Goal: Information Seeking & Learning: Learn about a topic

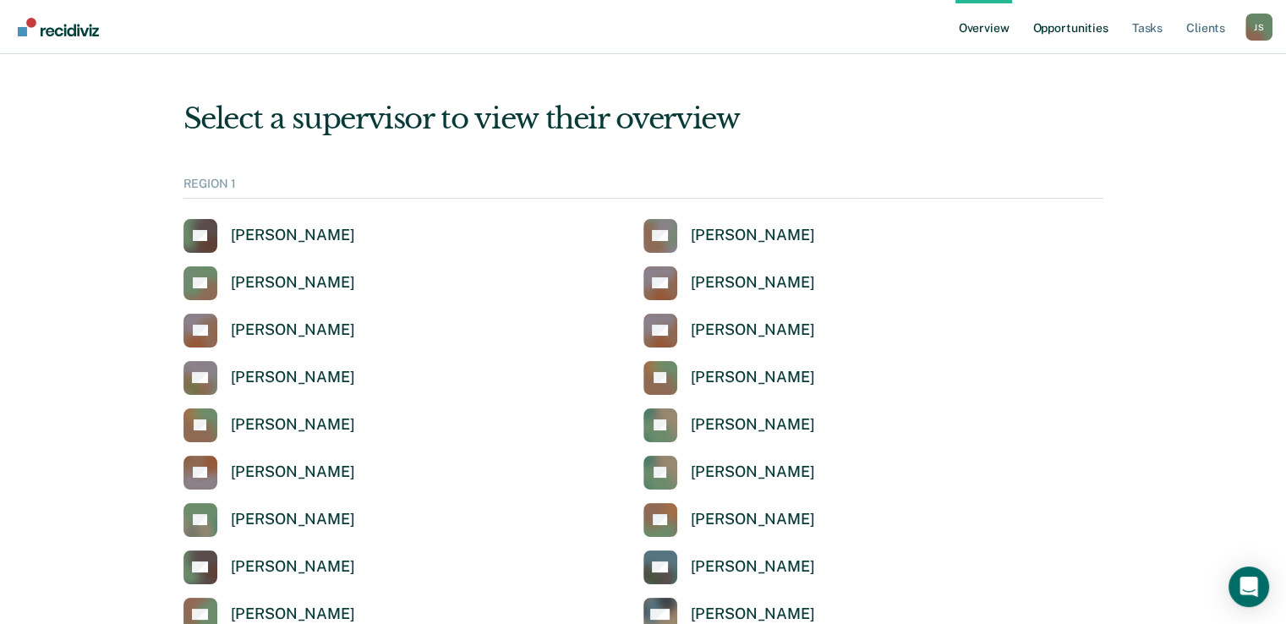
click at [1093, 26] on link "Opportunities" at bounding box center [1070, 27] width 82 height 54
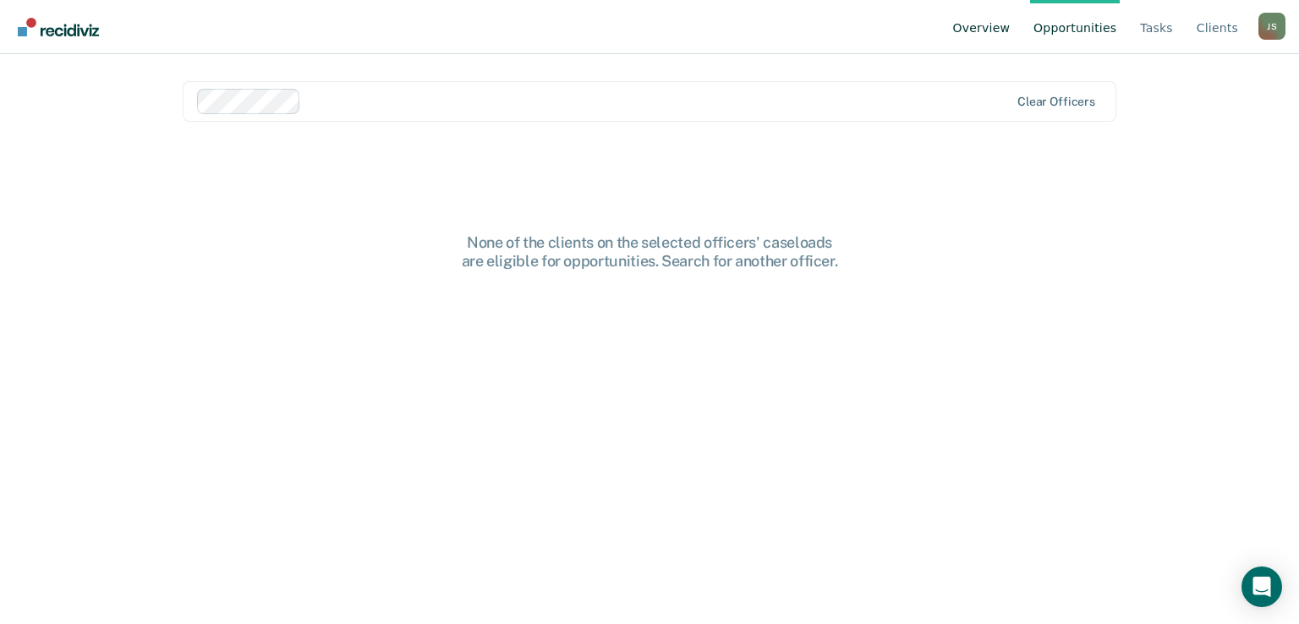
click at [1014, 24] on link "Overview" at bounding box center [982, 27] width 64 height 54
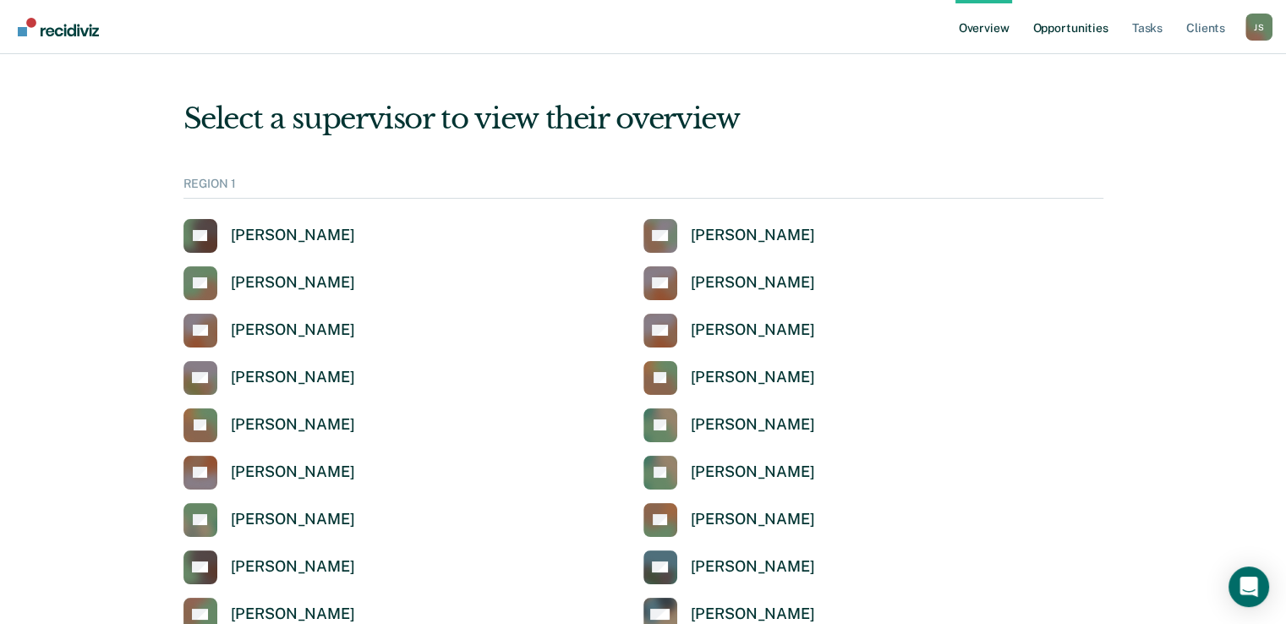
click at [1083, 39] on link "Opportunities" at bounding box center [1070, 27] width 82 height 54
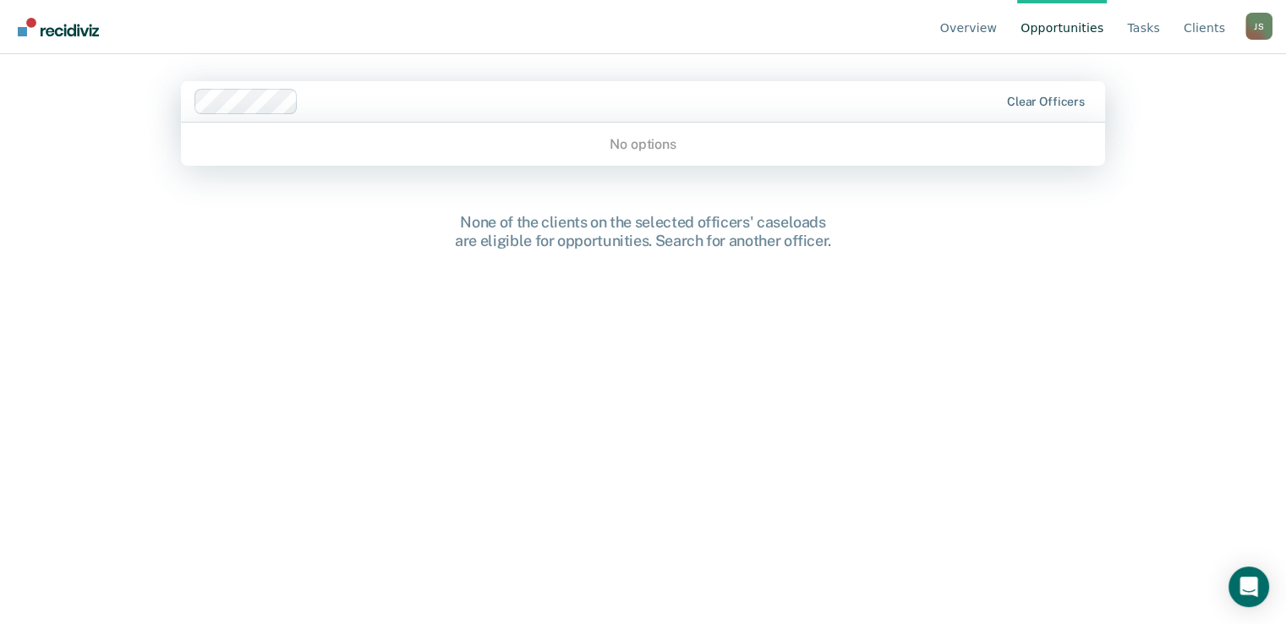
click at [622, 114] on div "Clear officers" at bounding box center [643, 101] width 924 height 41
type input "Dakota"
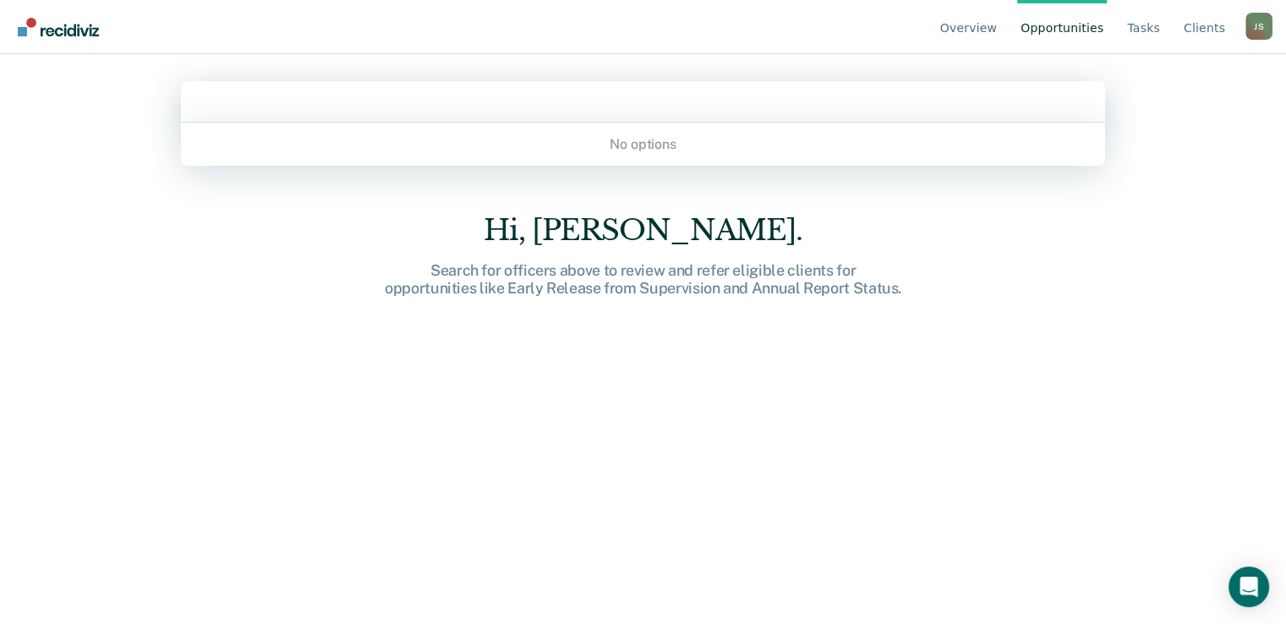
click at [392, 106] on div at bounding box center [643, 100] width 894 height 19
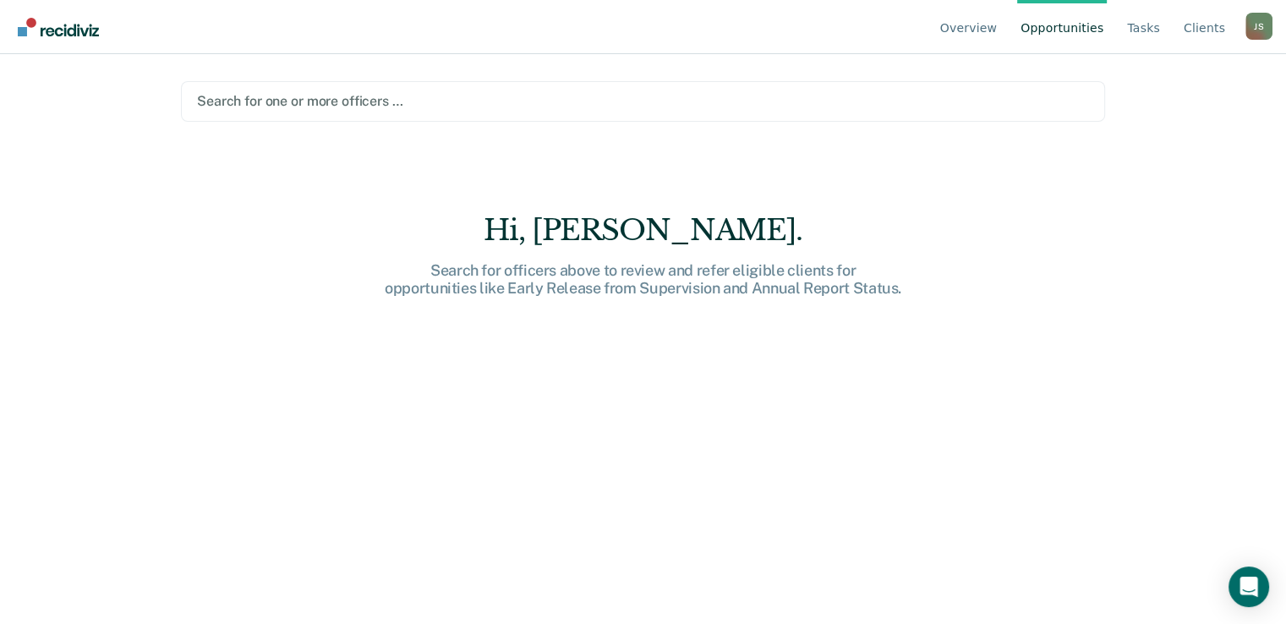
click at [325, 102] on div at bounding box center [643, 100] width 892 height 19
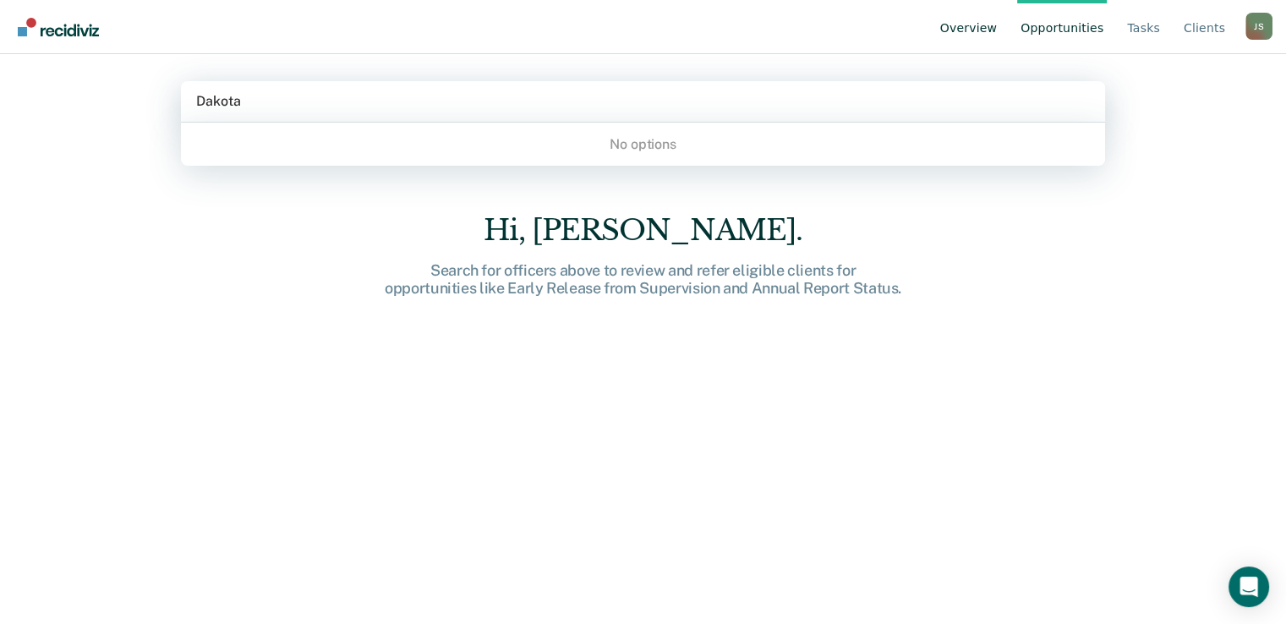
type input "Dakota"
click at [984, 25] on link "Overview" at bounding box center [969, 27] width 64 height 54
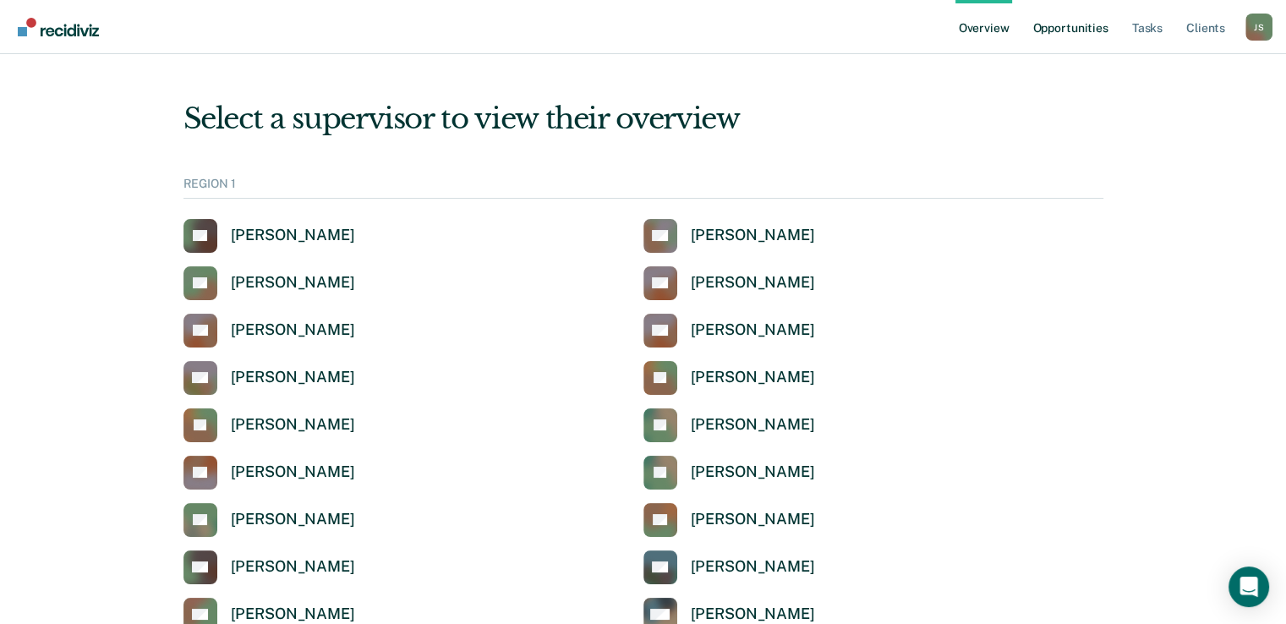
click at [1083, 34] on link "Opportunities" at bounding box center [1070, 27] width 82 height 54
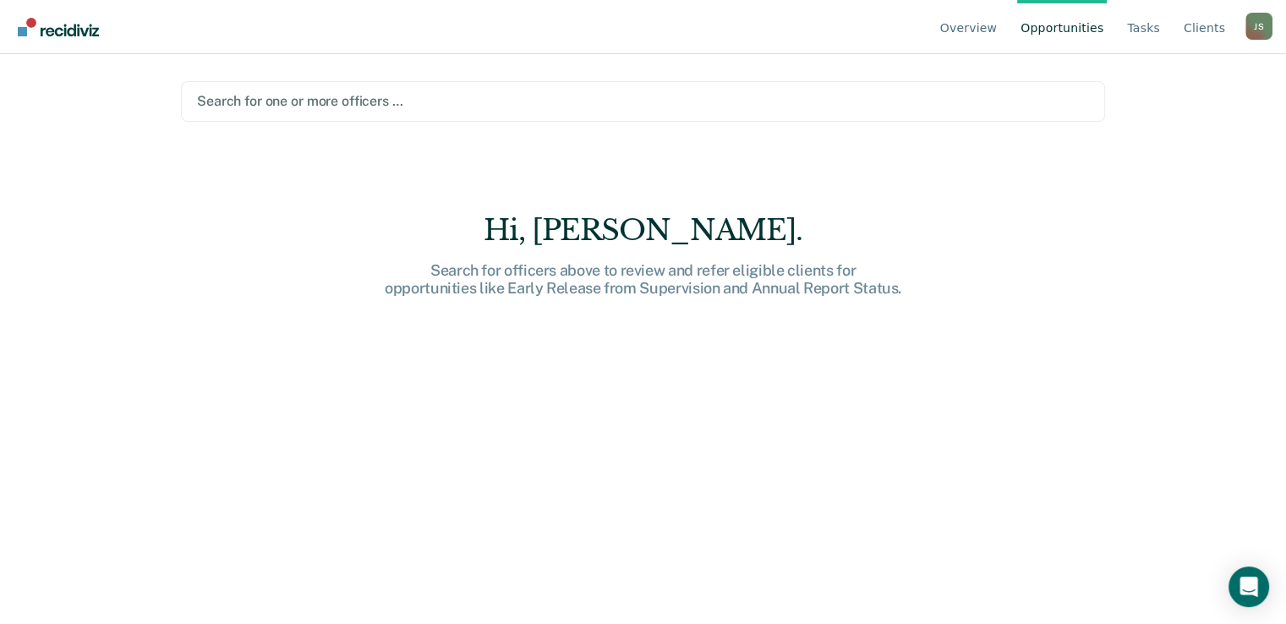
click at [436, 107] on div at bounding box center [643, 100] width 892 height 19
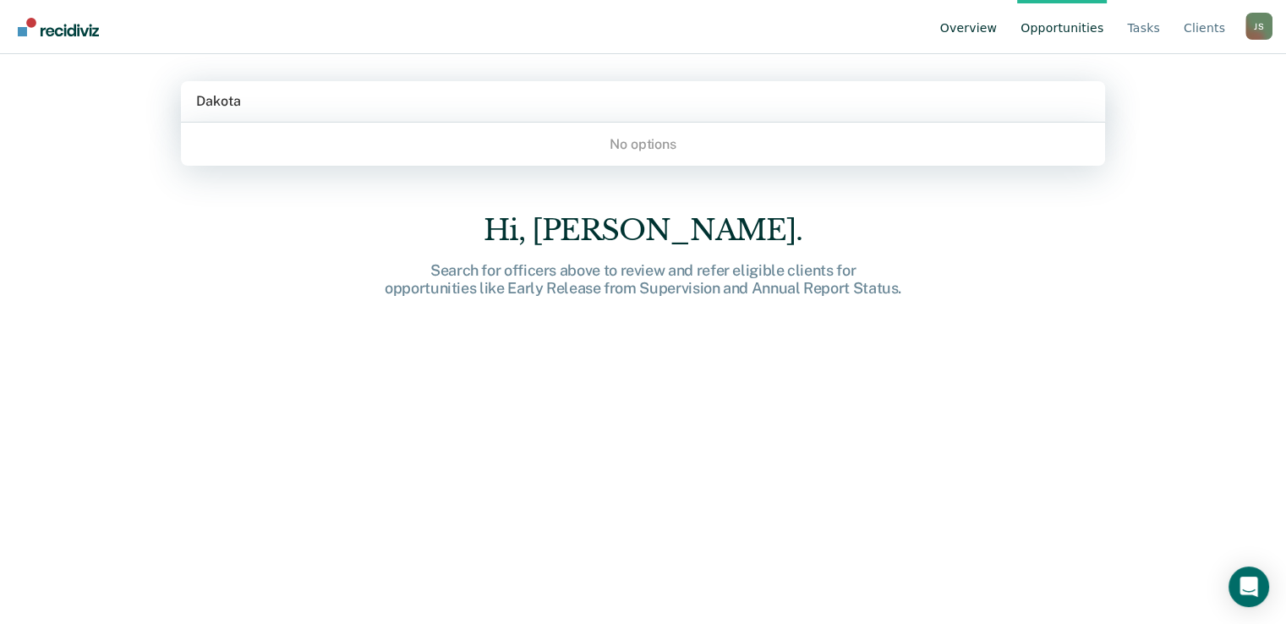
type input "Dakota"
click at [993, 21] on link "Overview" at bounding box center [969, 27] width 64 height 54
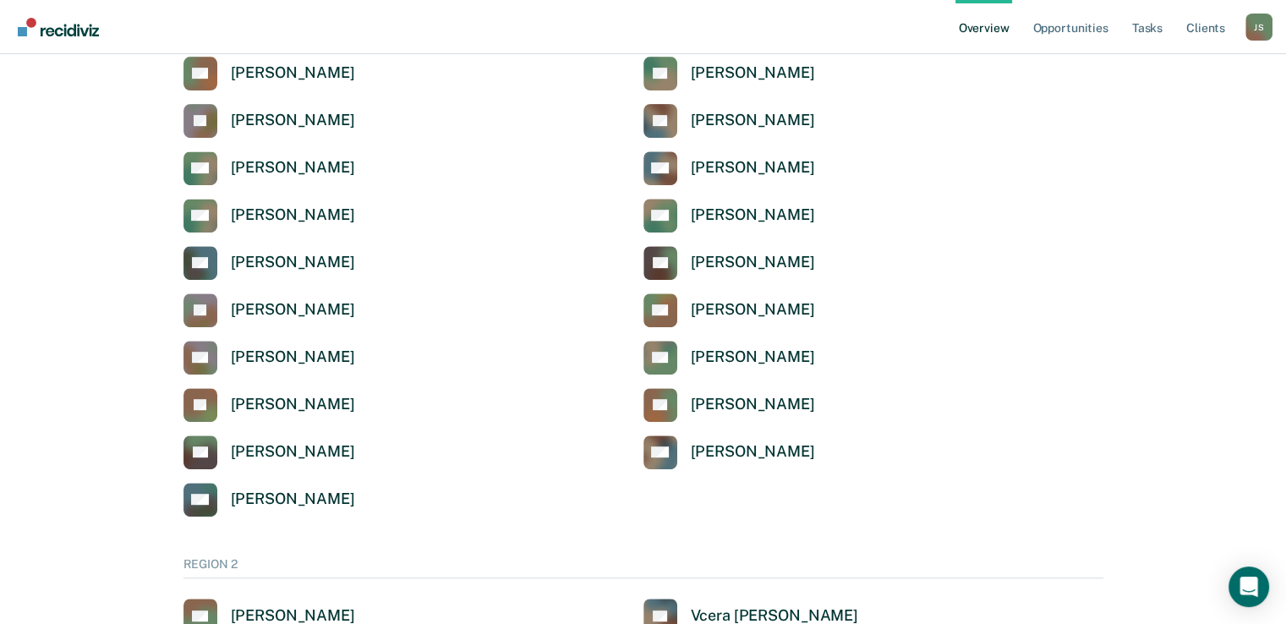
scroll to position [690, 0]
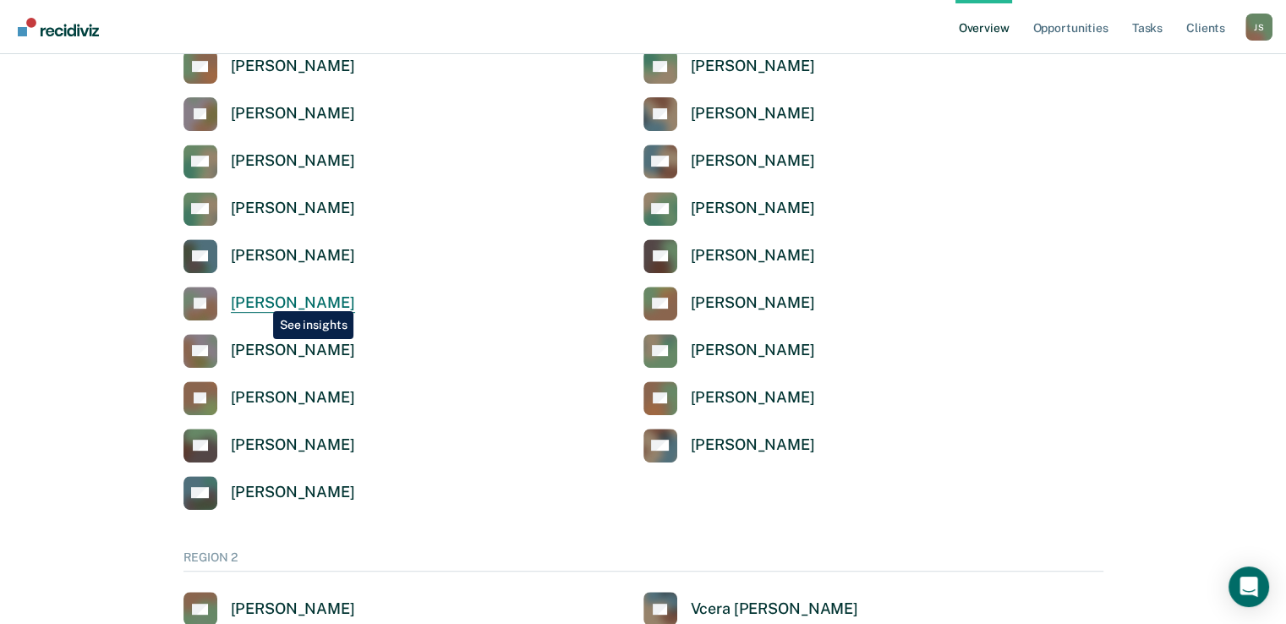
click at [260, 299] on div "[PERSON_NAME]" at bounding box center [293, 302] width 124 height 19
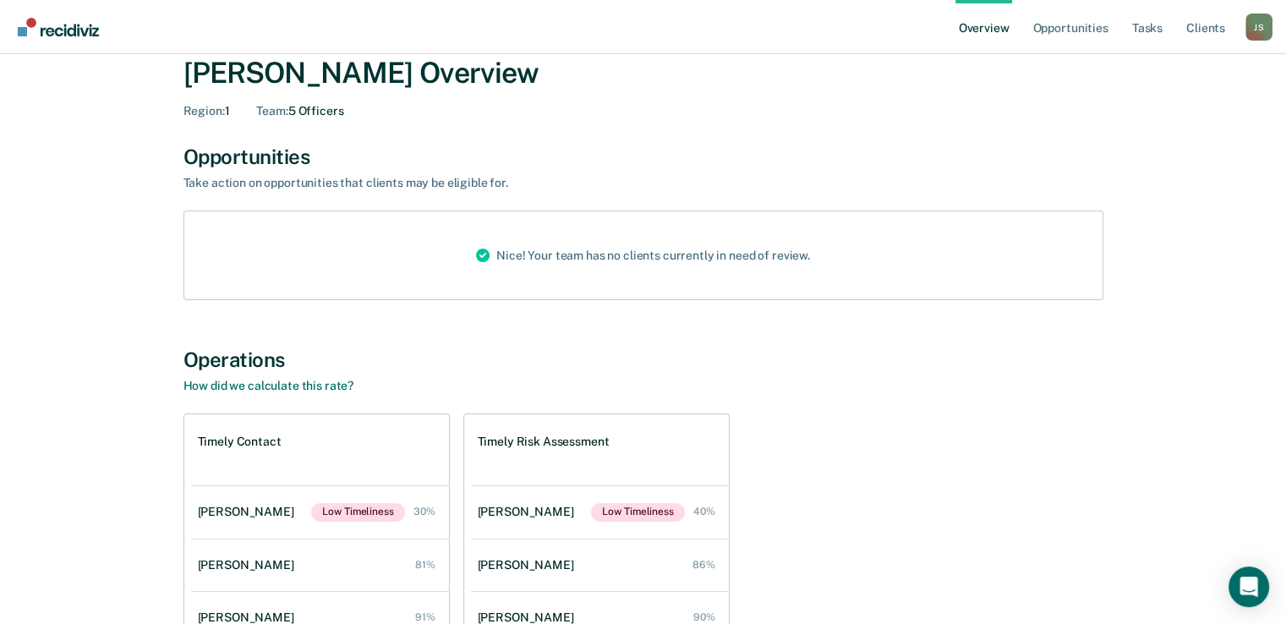
scroll to position [41, 0]
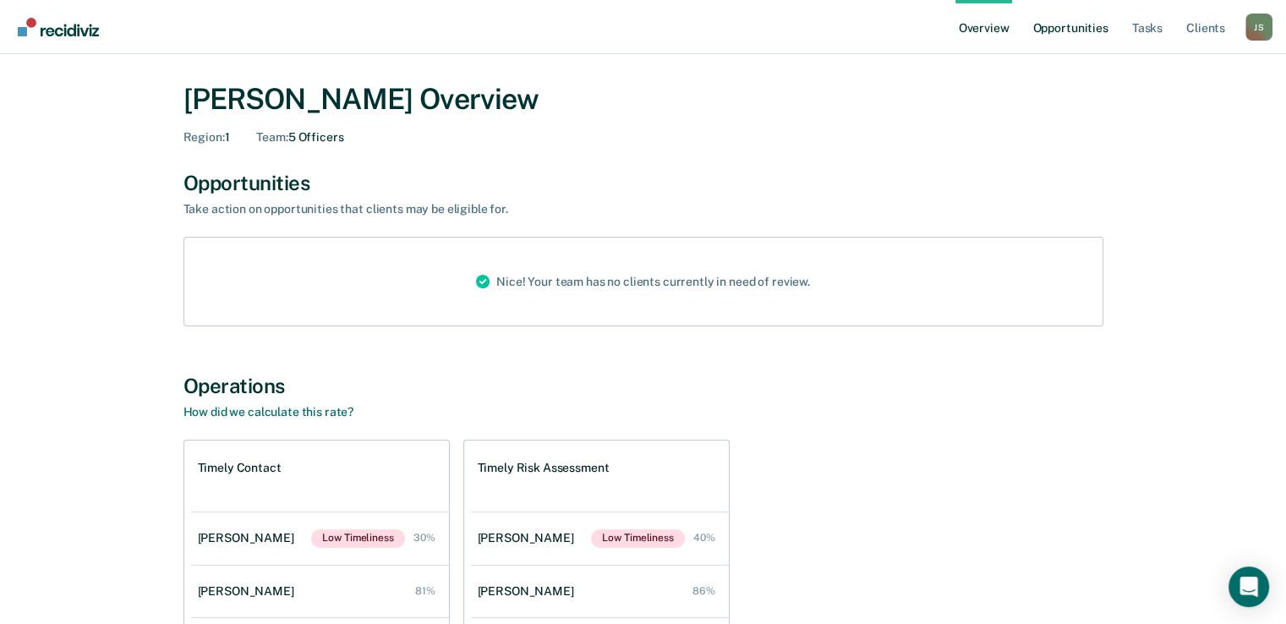
click at [1075, 18] on link "Opportunities" at bounding box center [1070, 27] width 82 height 54
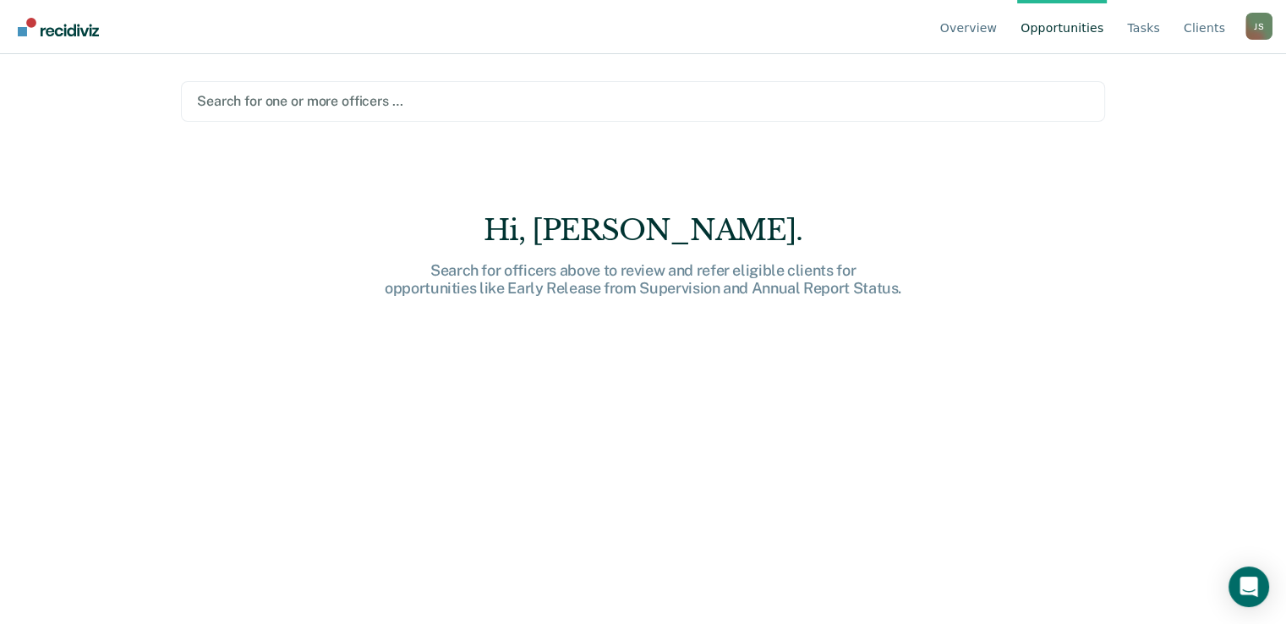
click at [518, 101] on div at bounding box center [643, 100] width 892 height 19
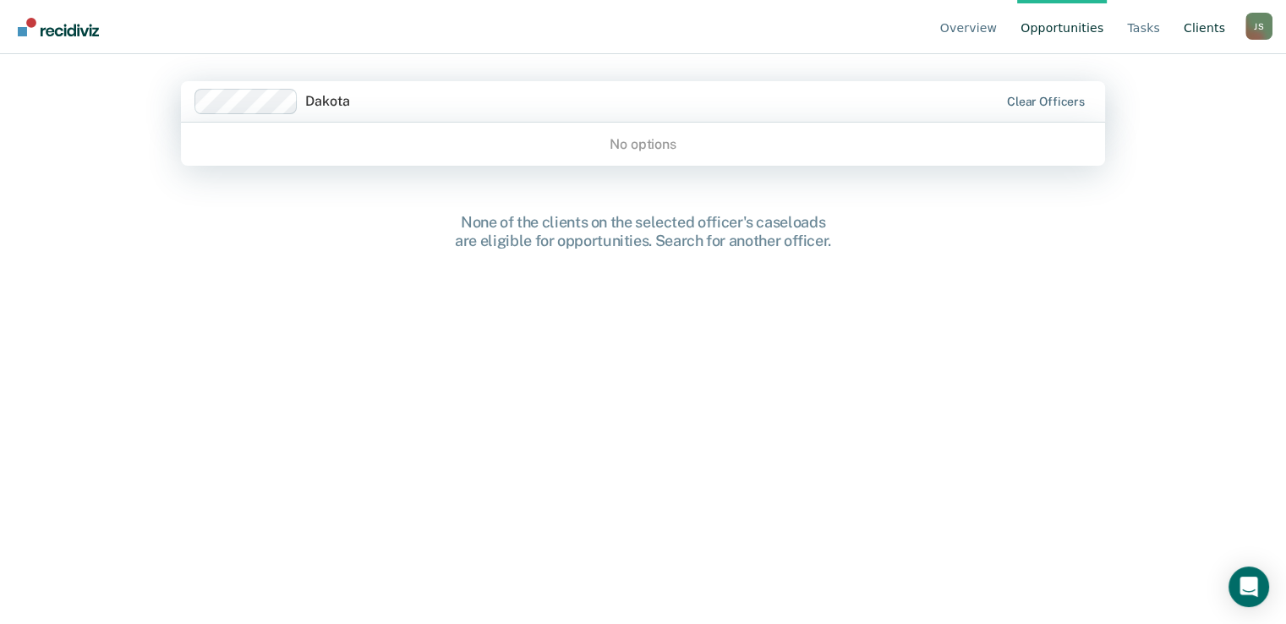
type input "Dakota"
click at [1205, 26] on link "Client s" at bounding box center [1205, 27] width 48 height 54
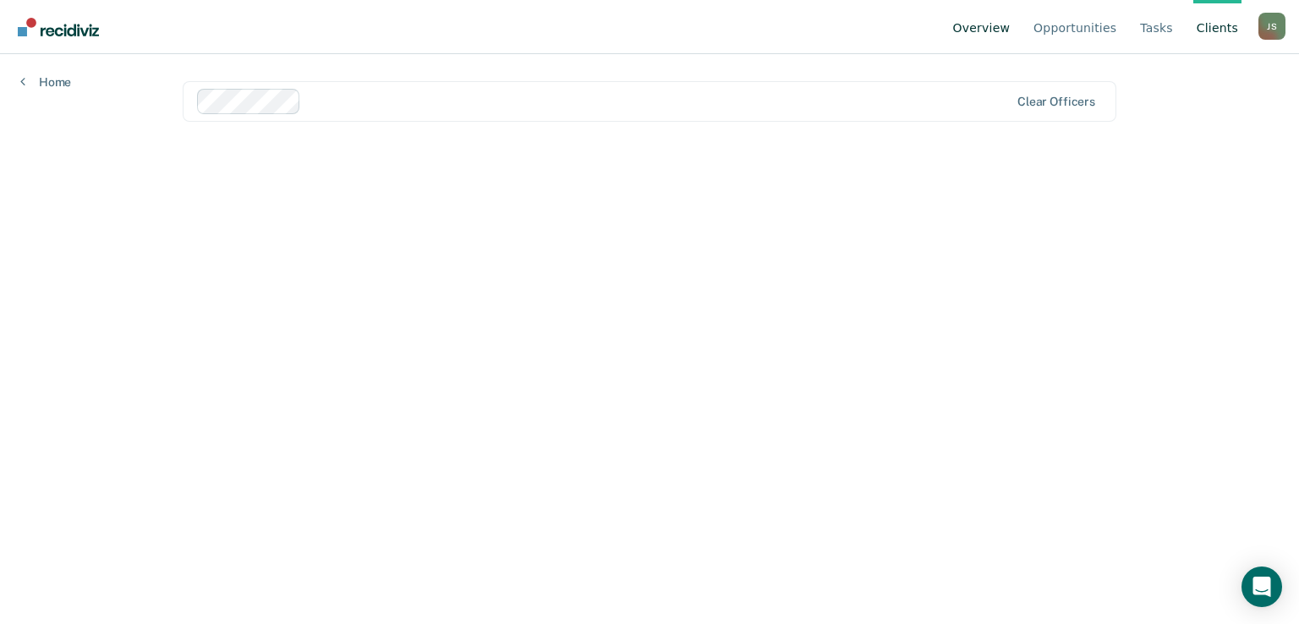
click at [989, 32] on link "Overview" at bounding box center [982, 27] width 64 height 54
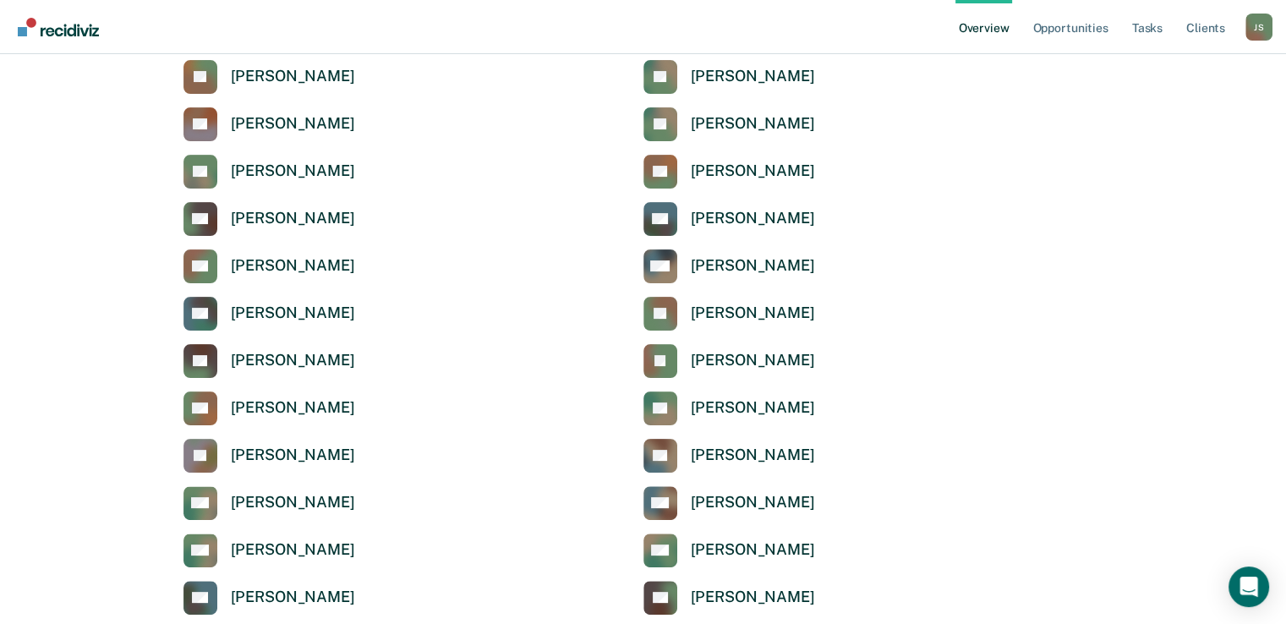
scroll to position [422, 0]
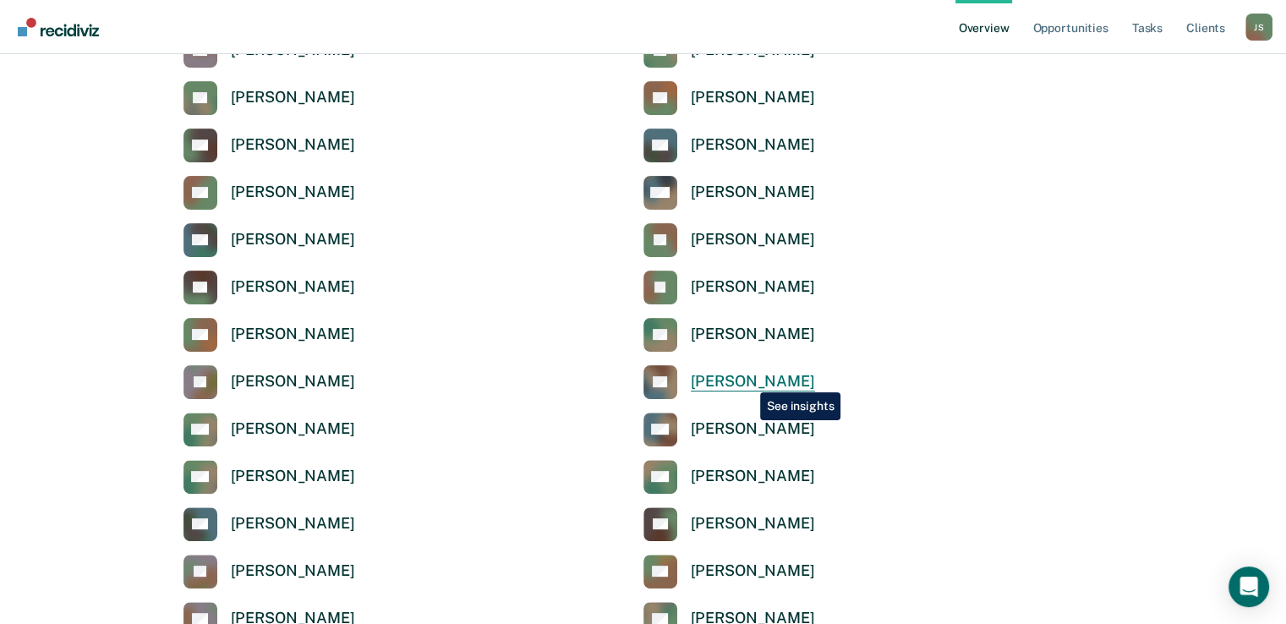
click at [748, 380] on div "[PERSON_NAME]" at bounding box center [753, 381] width 124 height 19
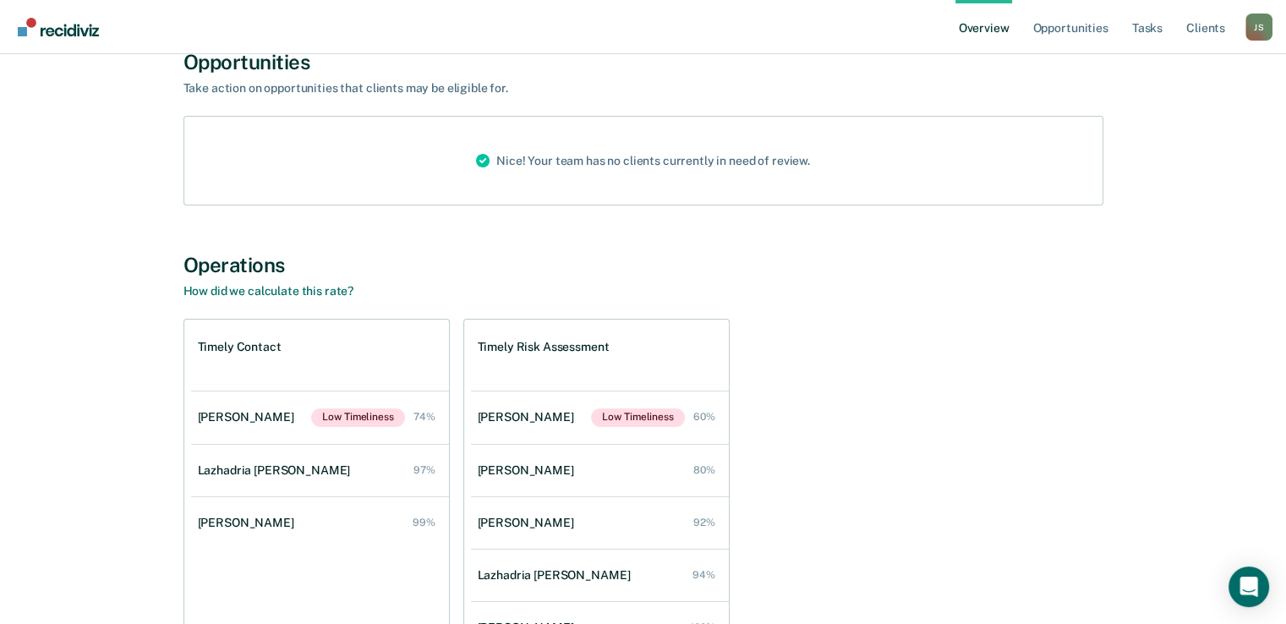
scroll to position [202, 0]
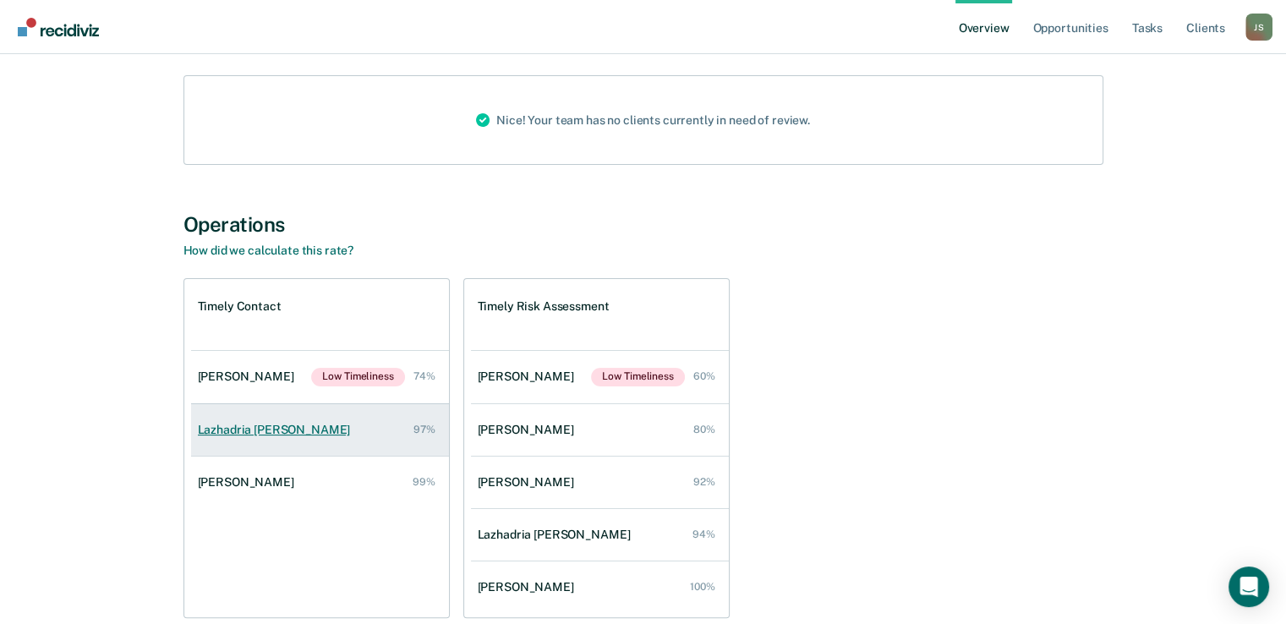
click at [289, 430] on div "Lazhadria [PERSON_NAME]" at bounding box center [278, 430] width 160 height 14
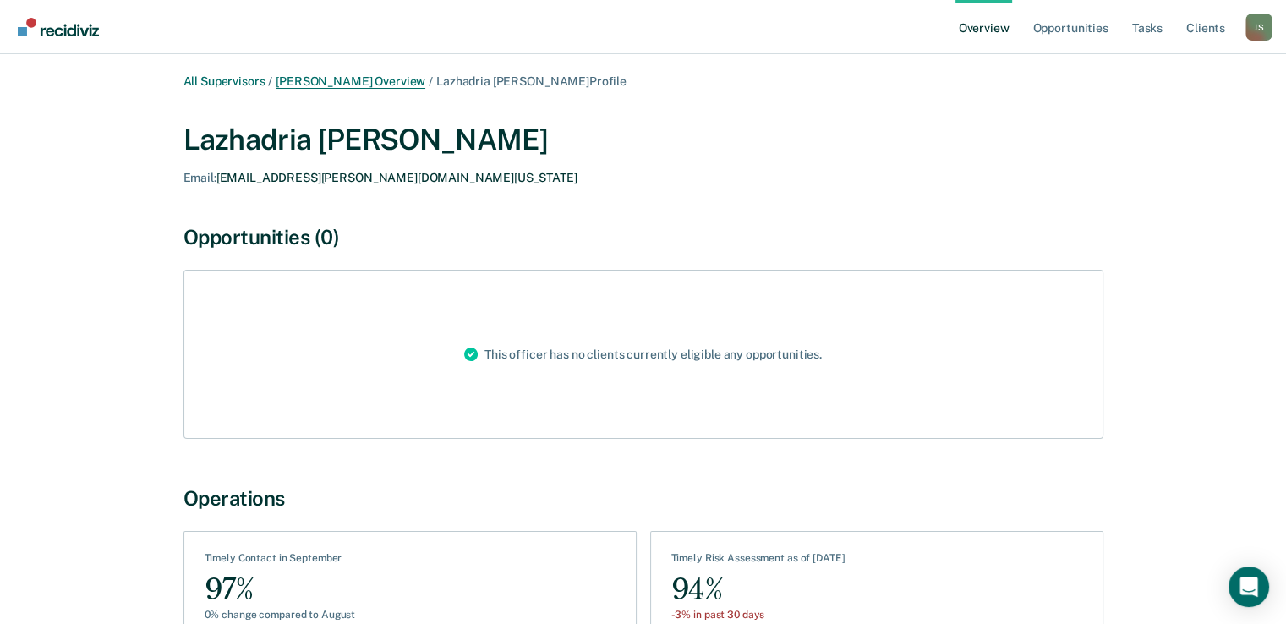
click at [311, 85] on link "[PERSON_NAME] Overview" at bounding box center [351, 81] width 150 height 14
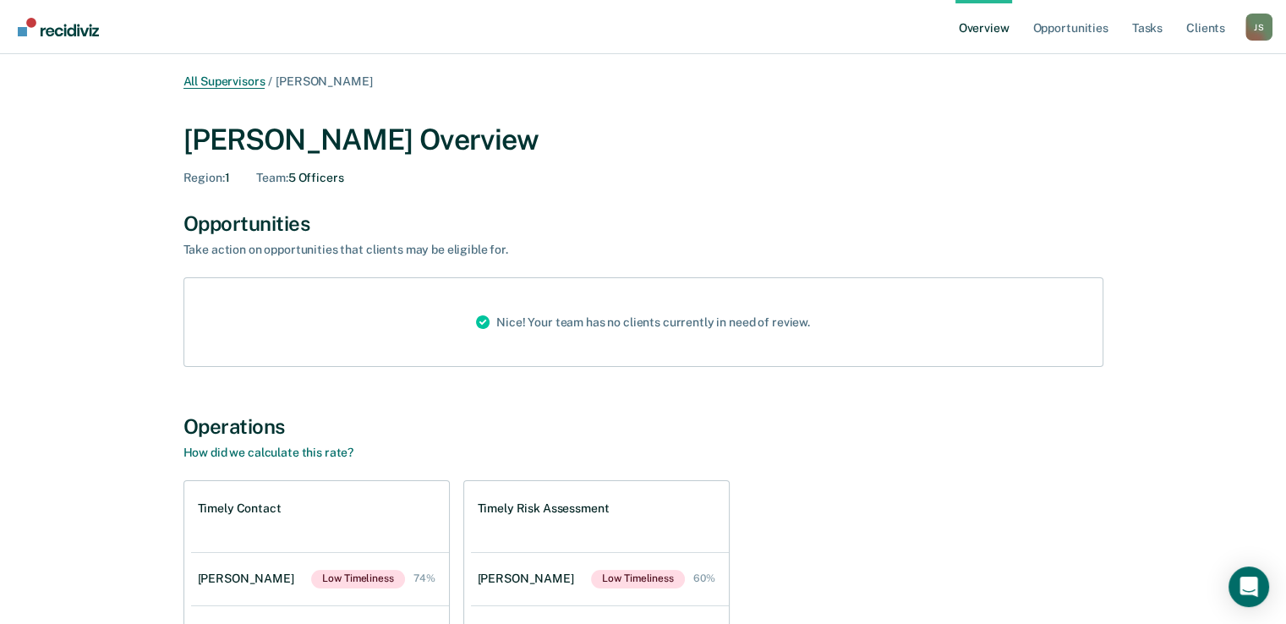
click at [238, 83] on link "All Supervisors" at bounding box center [225, 81] width 82 height 14
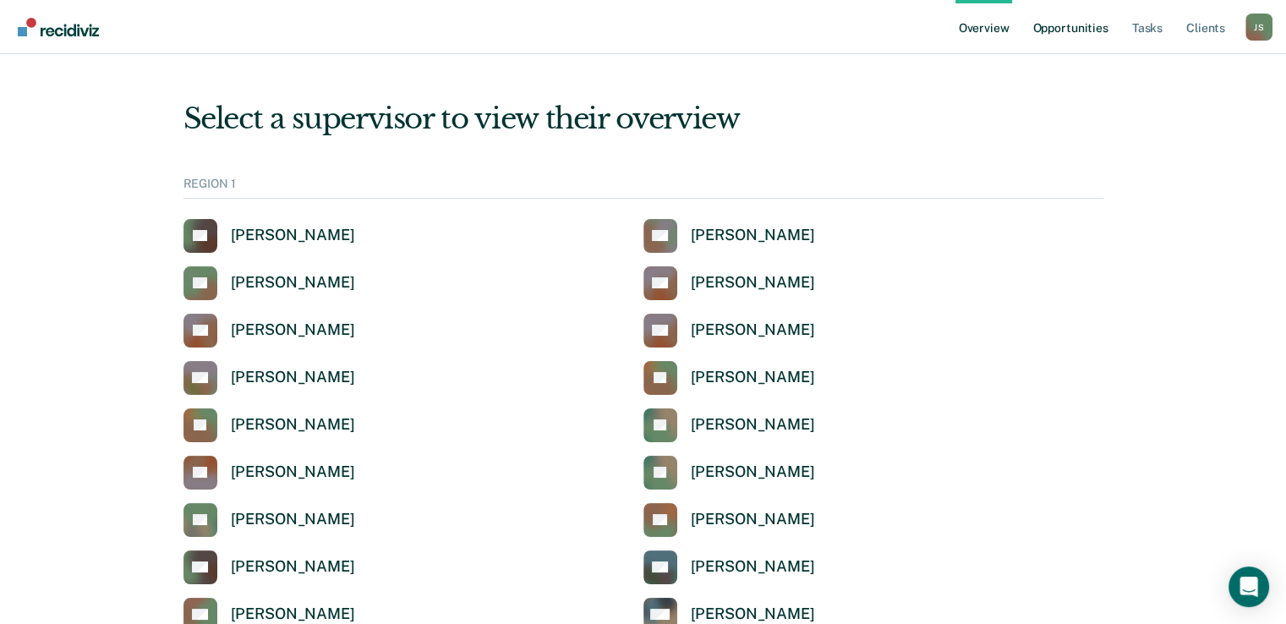
click at [1059, 29] on link "Opportunities" at bounding box center [1070, 27] width 82 height 54
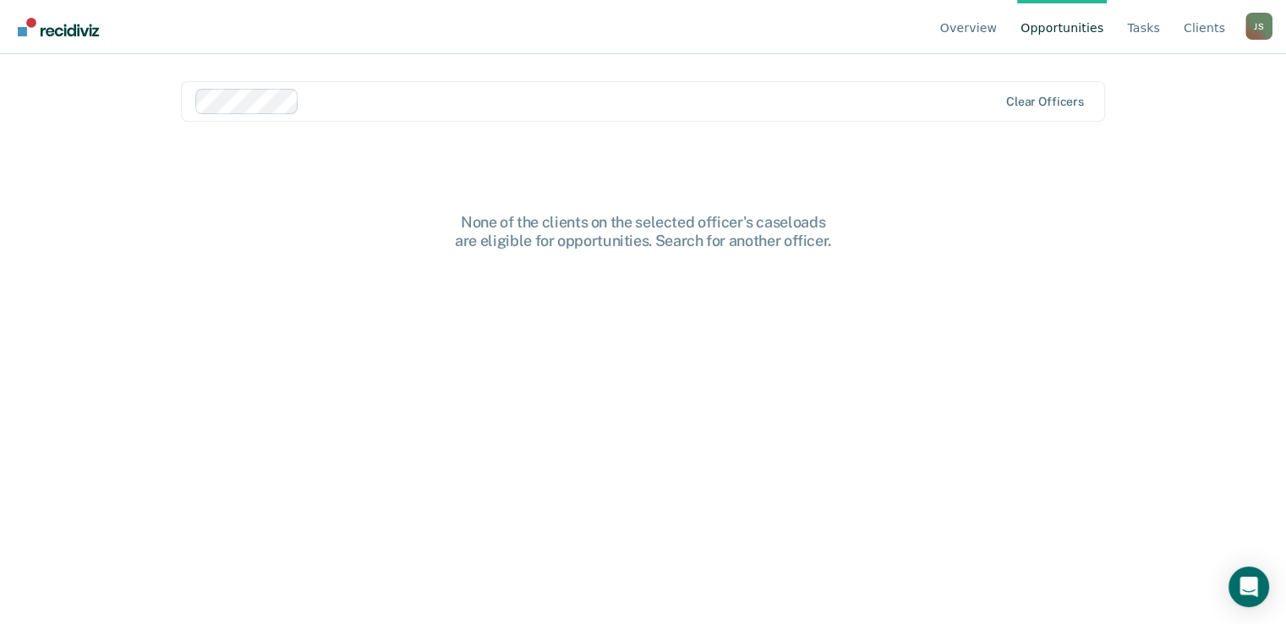
click at [495, 98] on div at bounding box center [651, 100] width 691 height 19
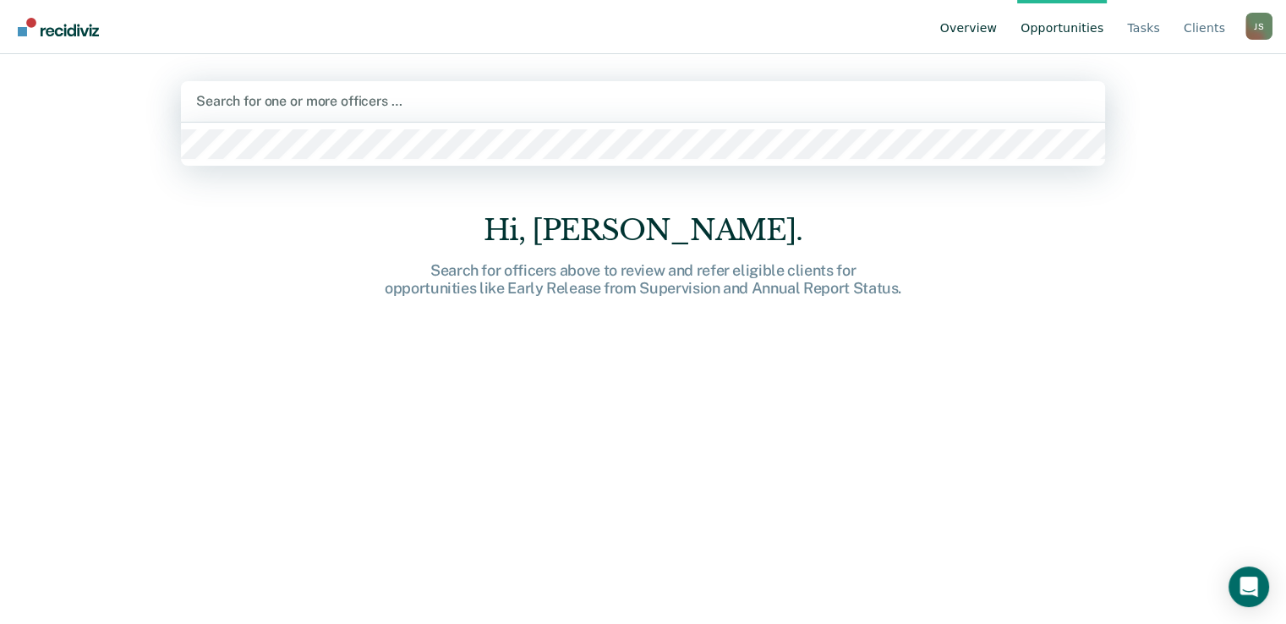
click at [992, 25] on link "Overview" at bounding box center [969, 27] width 64 height 54
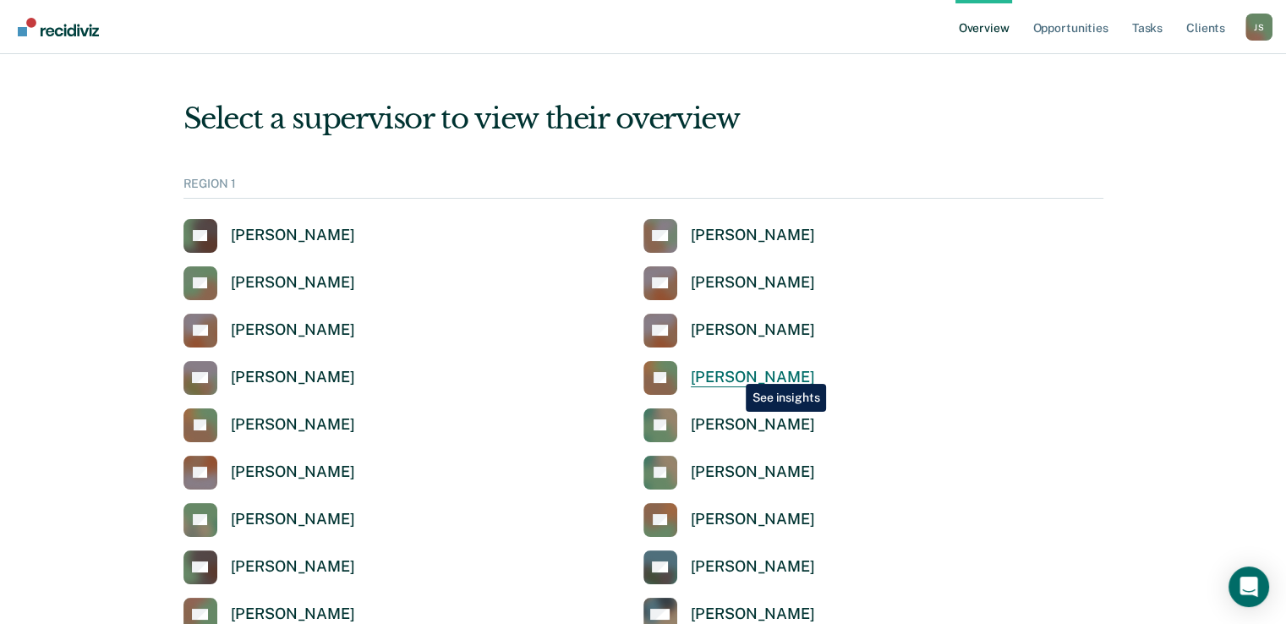
click at [733, 371] on div "[PERSON_NAME]" at bounding box center [753, 377] width 124 height 19
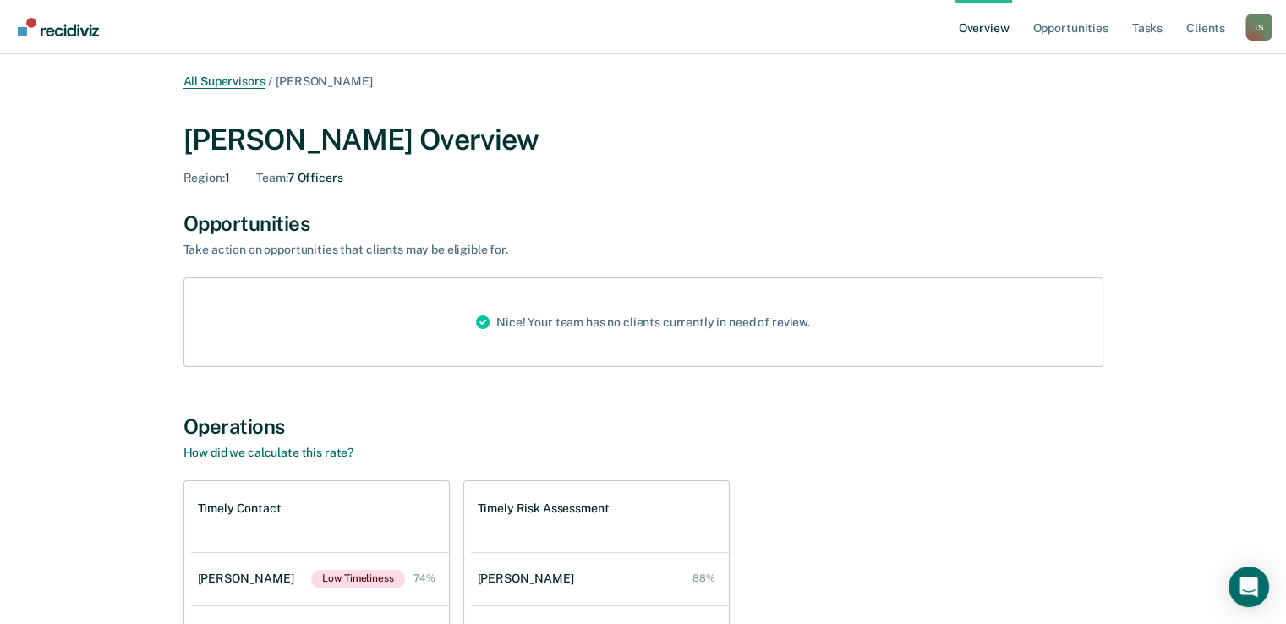
click at [222, 82] on link "All Supervisors" at bounding box center [225, 81] width 82 height 14
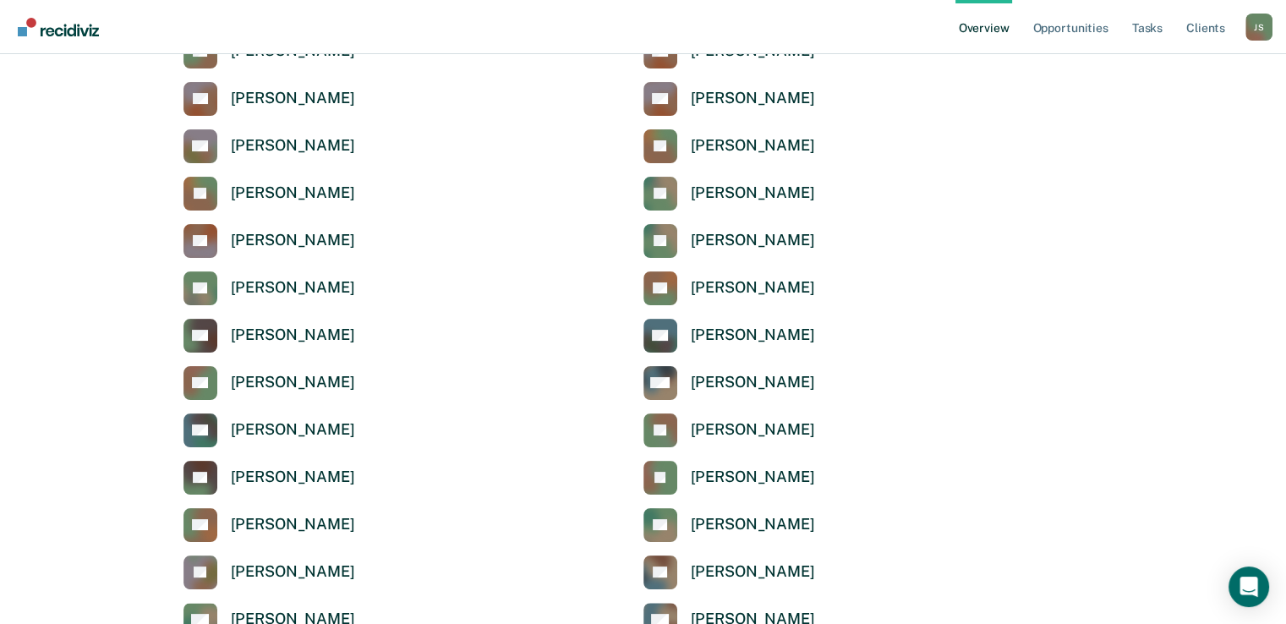
scroll to position [209, 0]
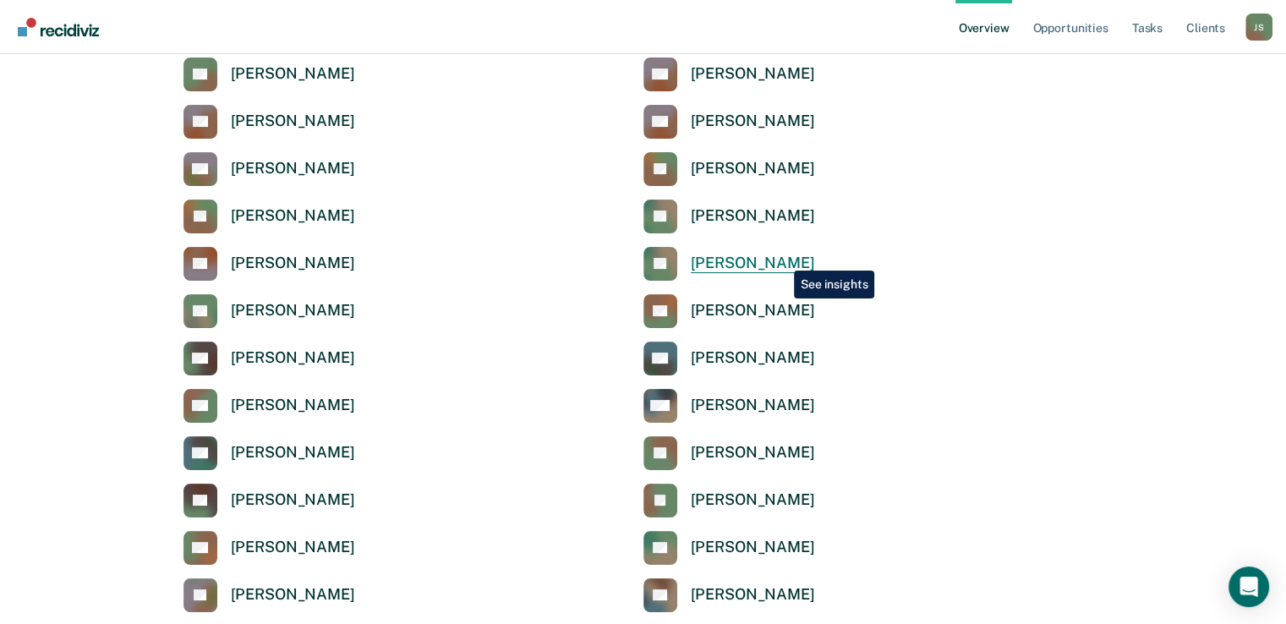
click at [781, 258] on div "[PERSON_NAME]" at bounding box center [753, 263] width 124 height 19
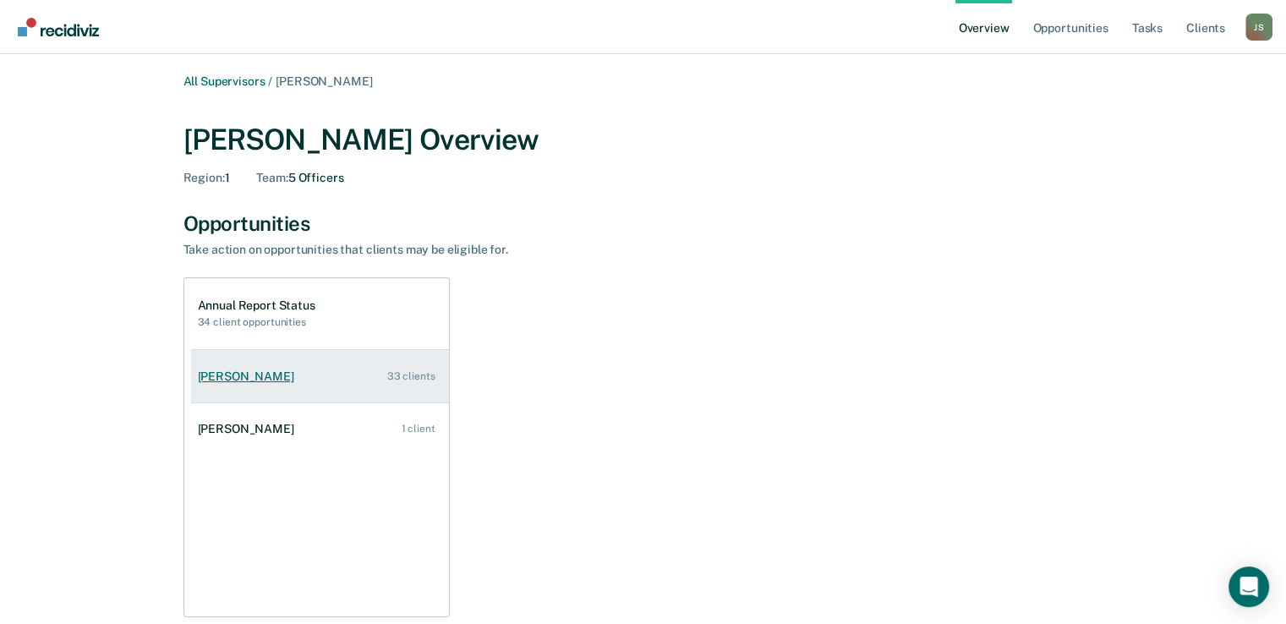
click at [346, 374] on link "[PERSON_NAME] 33 clients" at bounding box center [320, 377] width 258 height 48
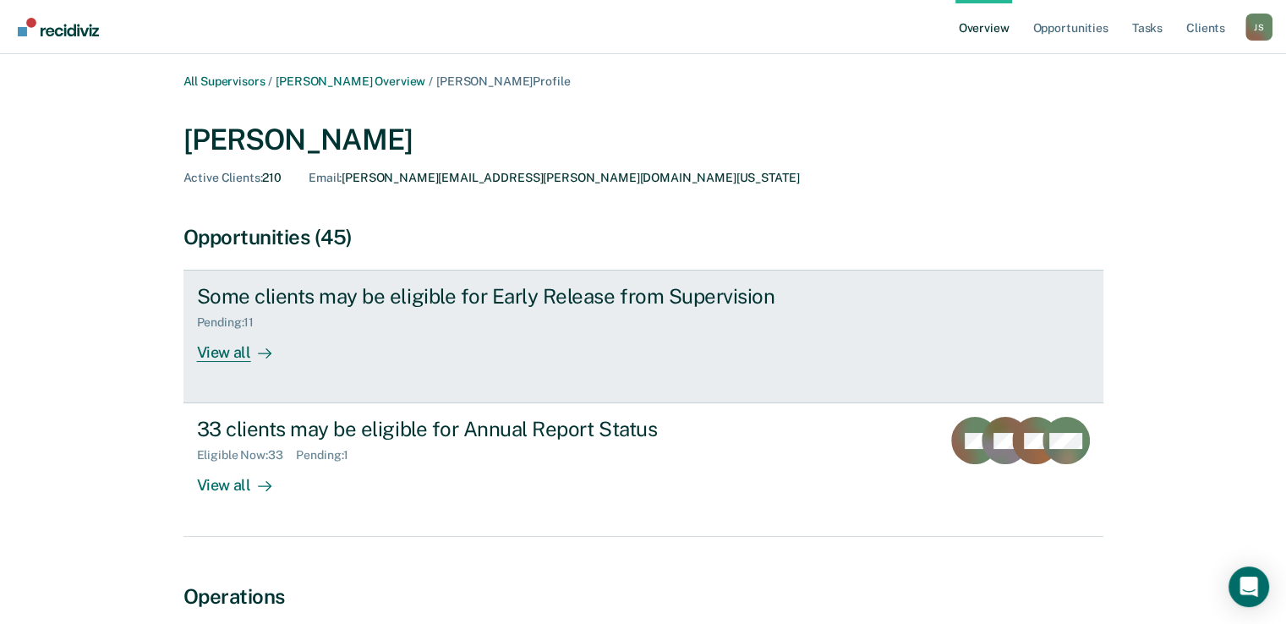
click at [529, 378] on link "Some clients may be eligible for Early Release from Supervision Pending : 11 Vi…" at bounding box center [644, 337] width 920 height 134
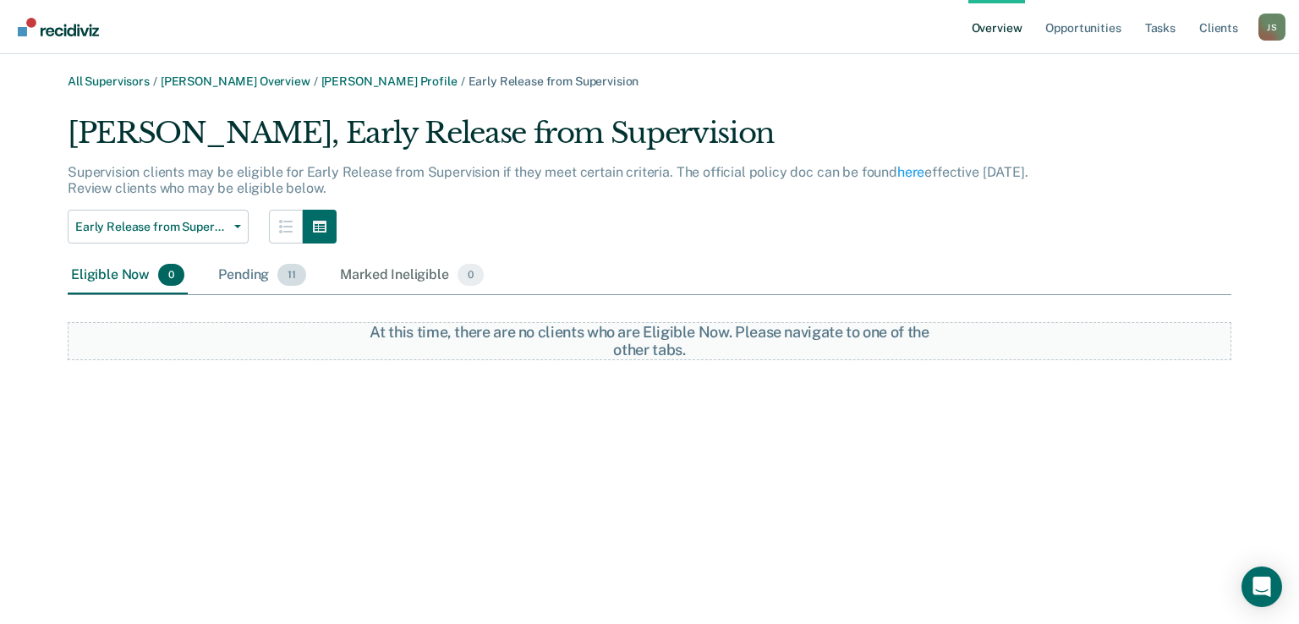
click at [245, 279] on div "Pending 11" at bounding box center [262, 275] width 95 height 37
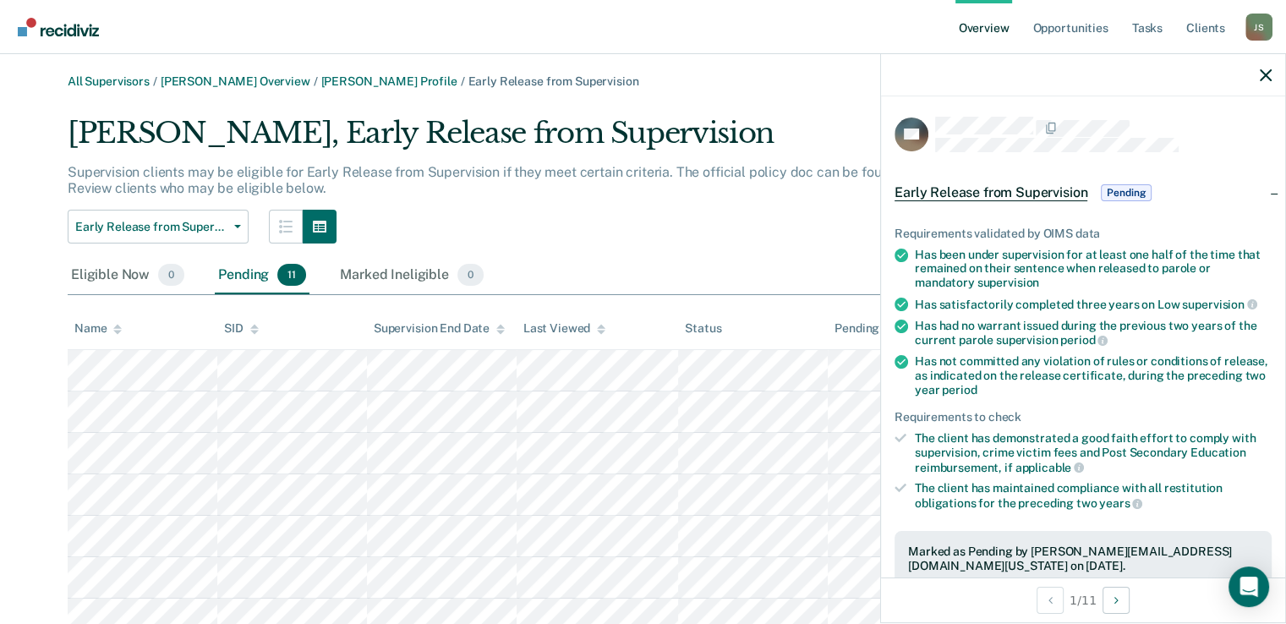
click at [947, 366] on div "Has not committed any violation of rules or conditions of release, as indicated…" at bounding box center [1093, 375] width 357 height 42
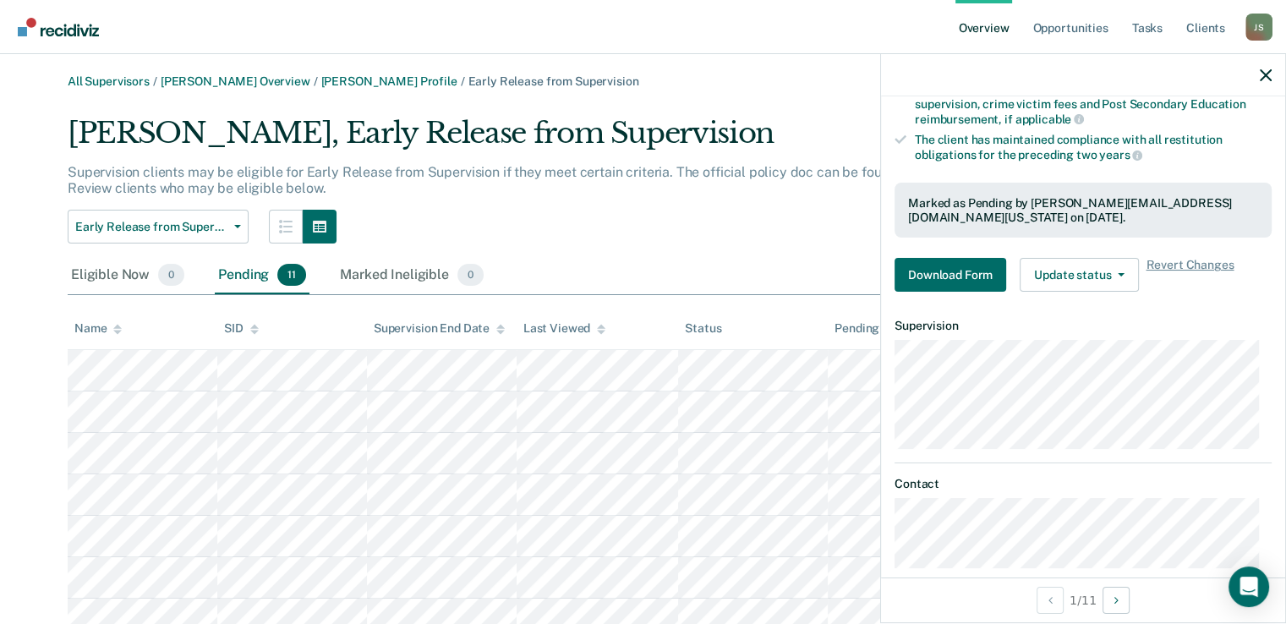
scroll to position [352, 0]
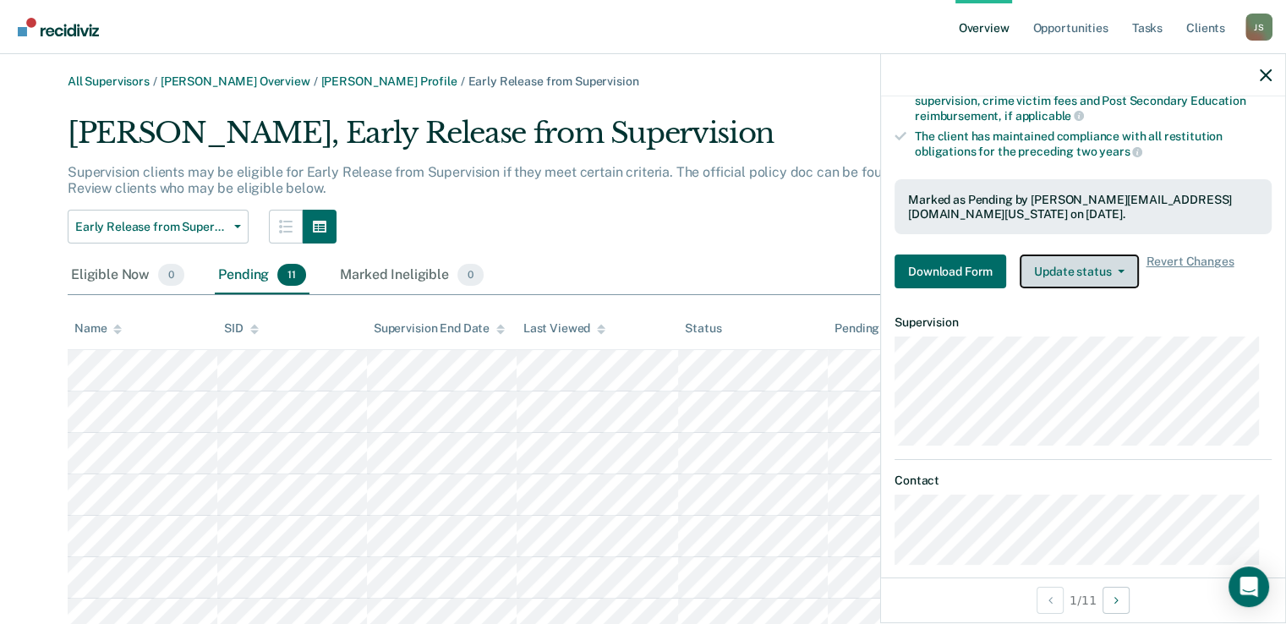
click at [1126, 267] on button "Update status" at bounding box center [1079, 272] width 119 height 34
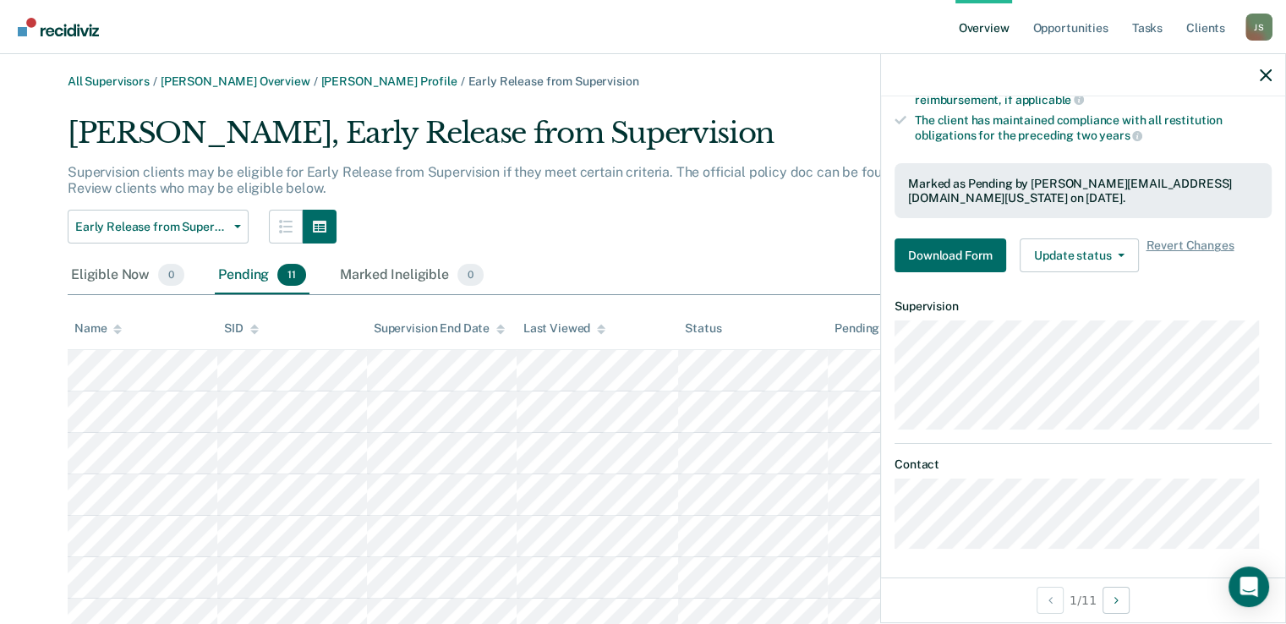
click at [789, 128] on div "[PERSON_NAME], Early Release from Supervision" at bounding box center [550, 140] width 965 height 48
click at [1268, 75] on icon "button" at bounding box center [1266, 75] width 12 height 12
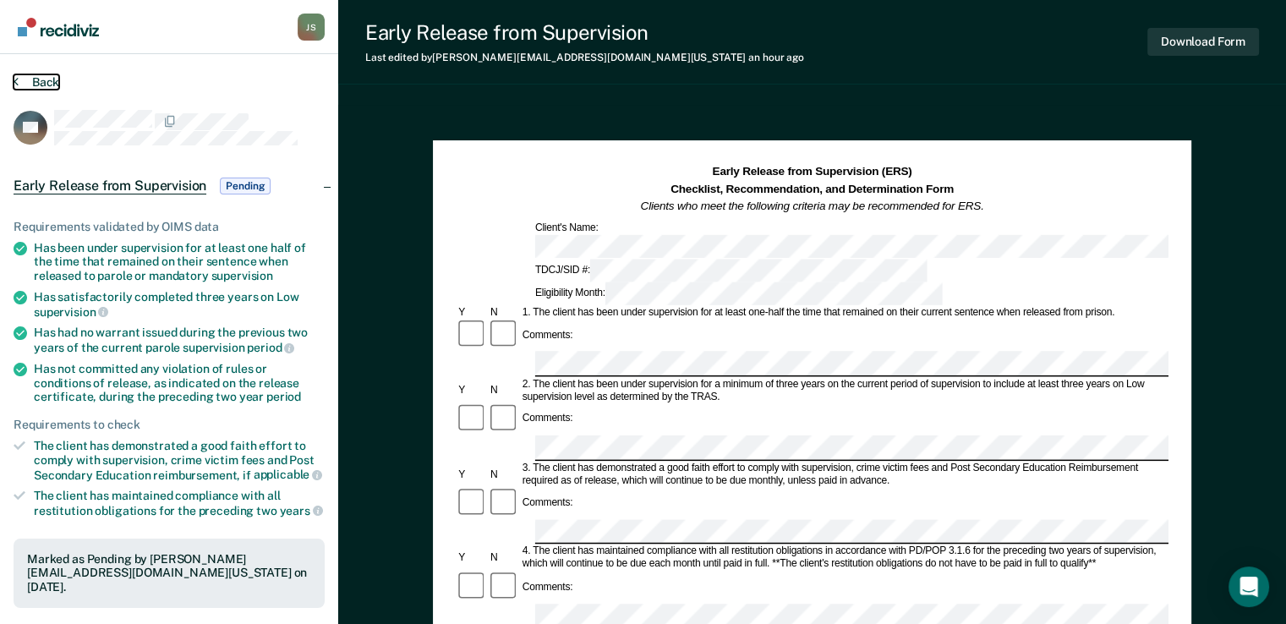
click at [43, 78] on button "Back" at bounding box center [37, 81] width 46 height 15
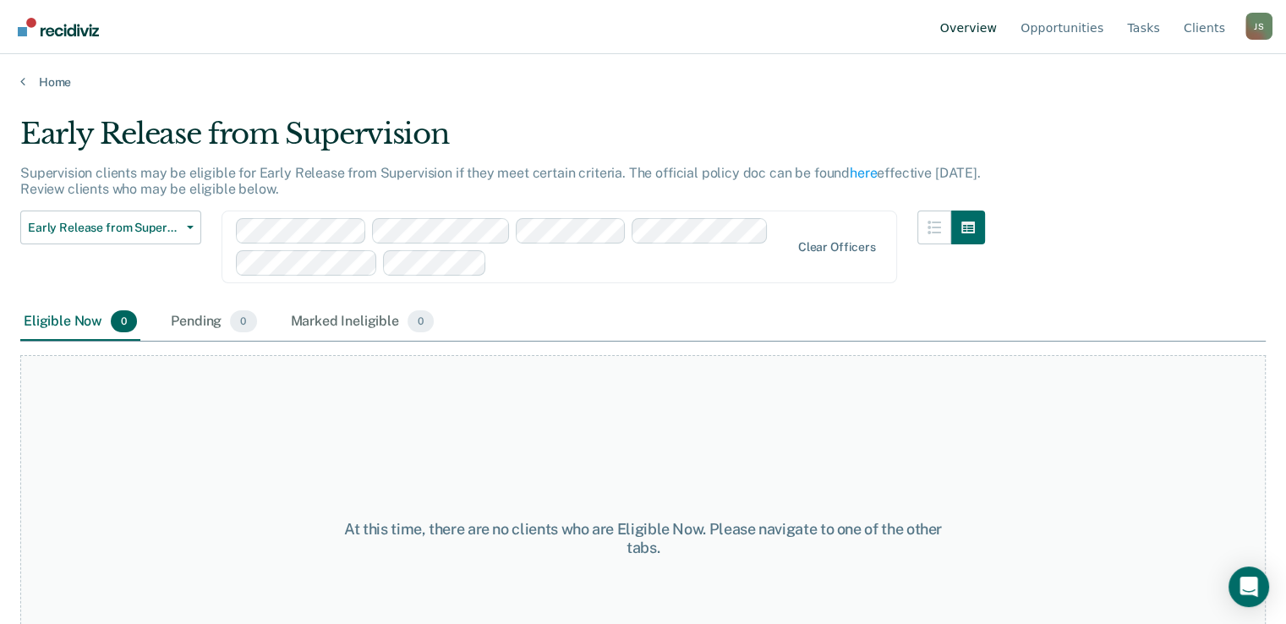
click at [991, 29] on link "Overview" at bounding box center [969, 27] width 64 height 54
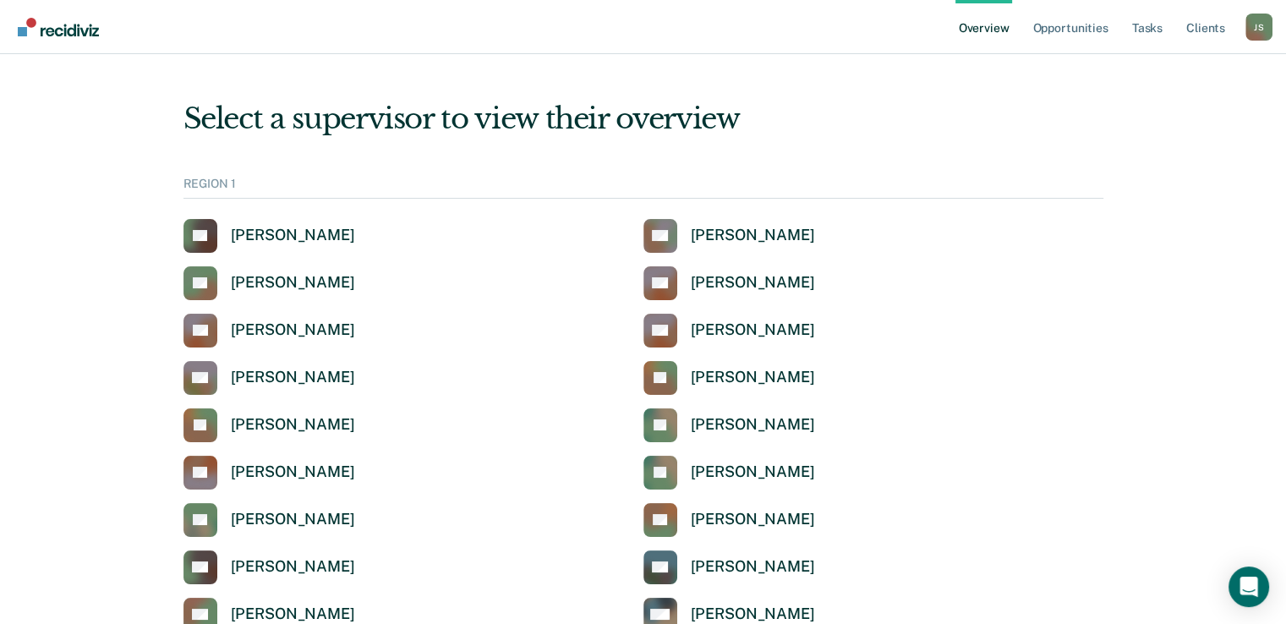
click at [788, 123] on div "Select a supervisor to view their overview" at bounding box center [644, 118] width 920 height 35
